Goal: Navigation & Orientation: Find specific page/section

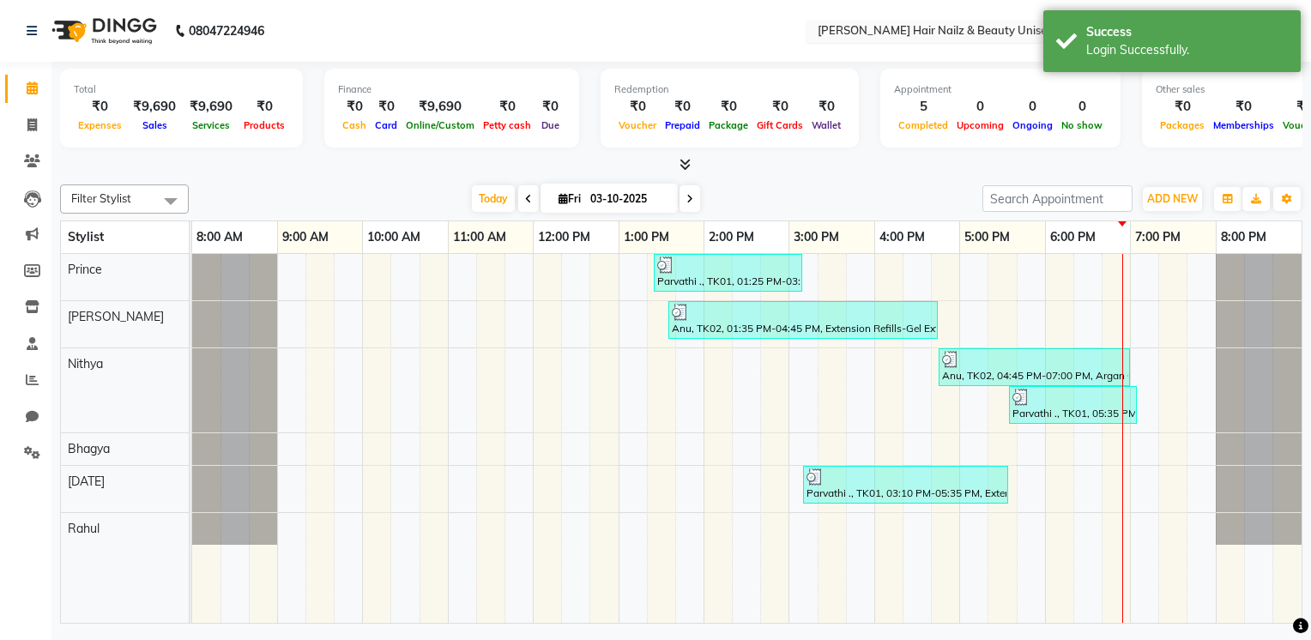
click at [865, 30] on input "text" at bounding box center [938, 32] width 249 height 17
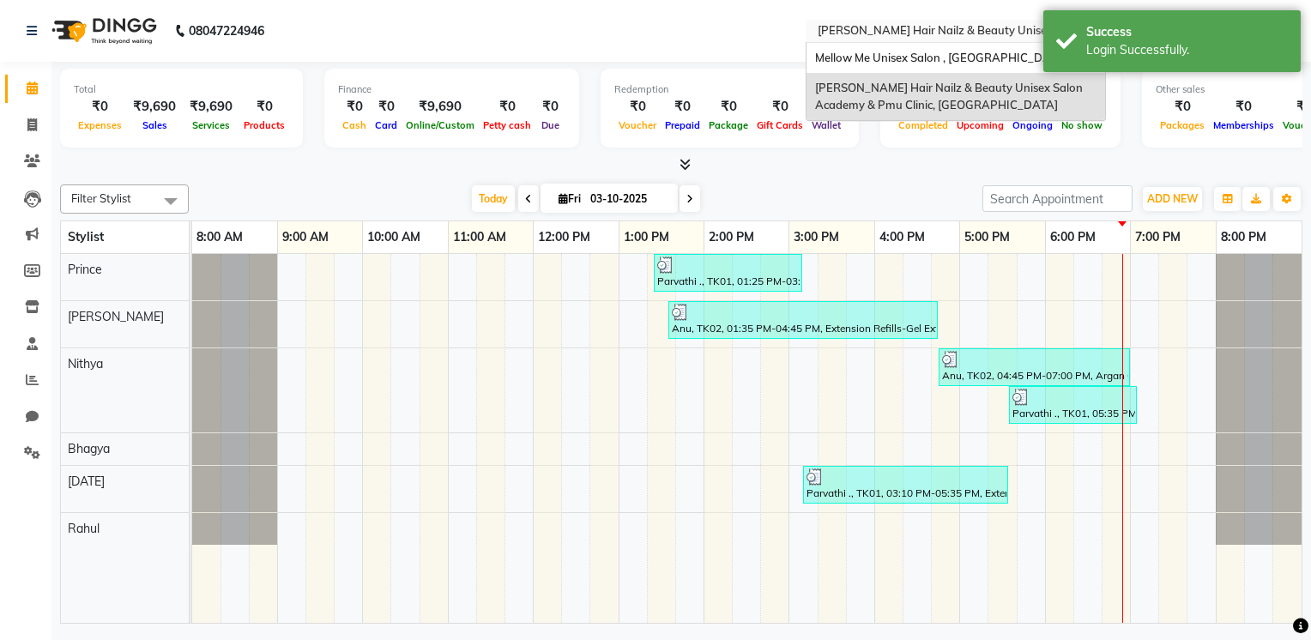
click at [876, 86] on span "[PERSON_NAME] Hair Nailz & Beauty Unisex Salon Academy & Pmu Clinic, [GEOGRAPHI…" at bounding box center [950, 96] width 270 height 31
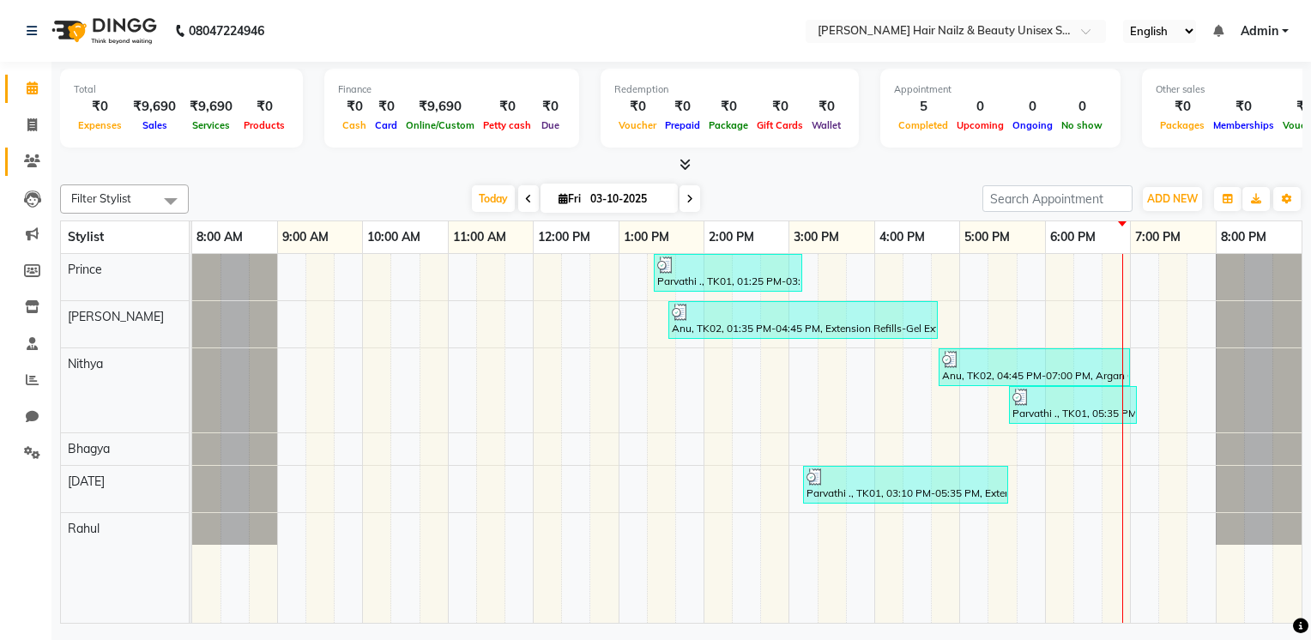
click at [15, 169] on link "Clients" at bounding box center [25, 162] width 41 height 28
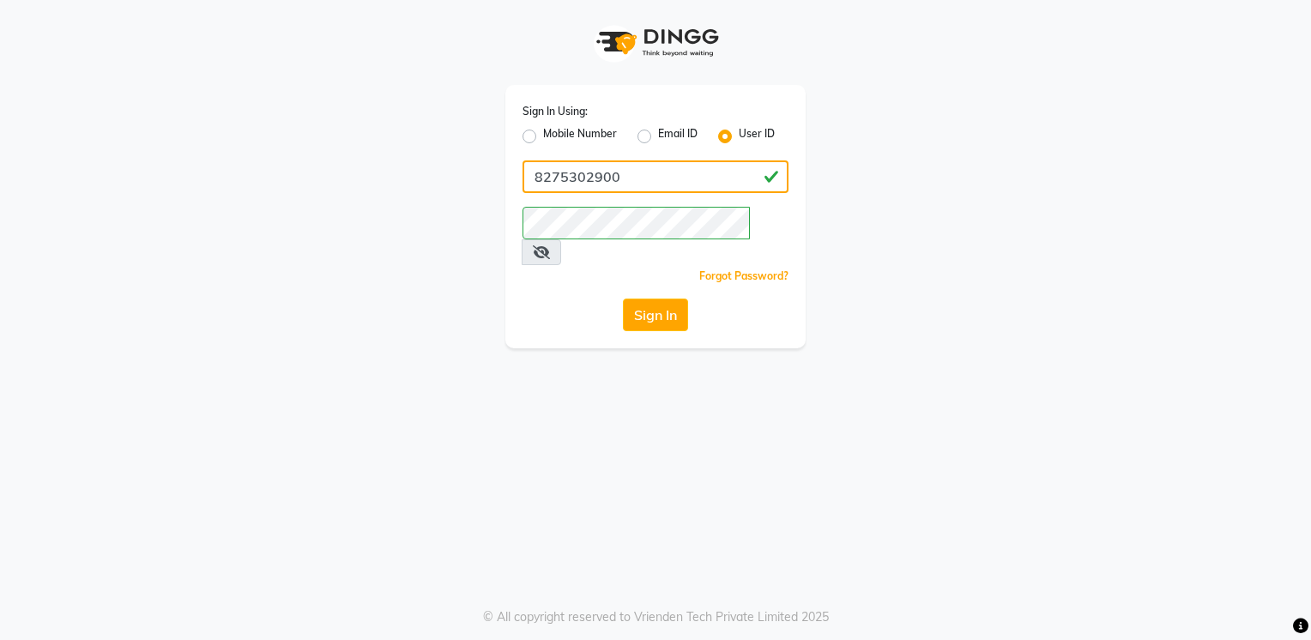
click at [639, 162] on input "8275302900" at bounding box center [656, 176] width 266 height 33
paste input "mellow123"
type input "mellow123"
click at [495, 306] on div "Sign In Using: Mobile Number Email ID User ID mellow123 Remember me Forgot Pass…" at bounding box center [656, 174] width 326 height 348
click at [668, 299] on button "Sign In" at bounding box center [655, 315] width 65 height 33
